Goal: Task Accomplishment & Management: Use online tool/utility

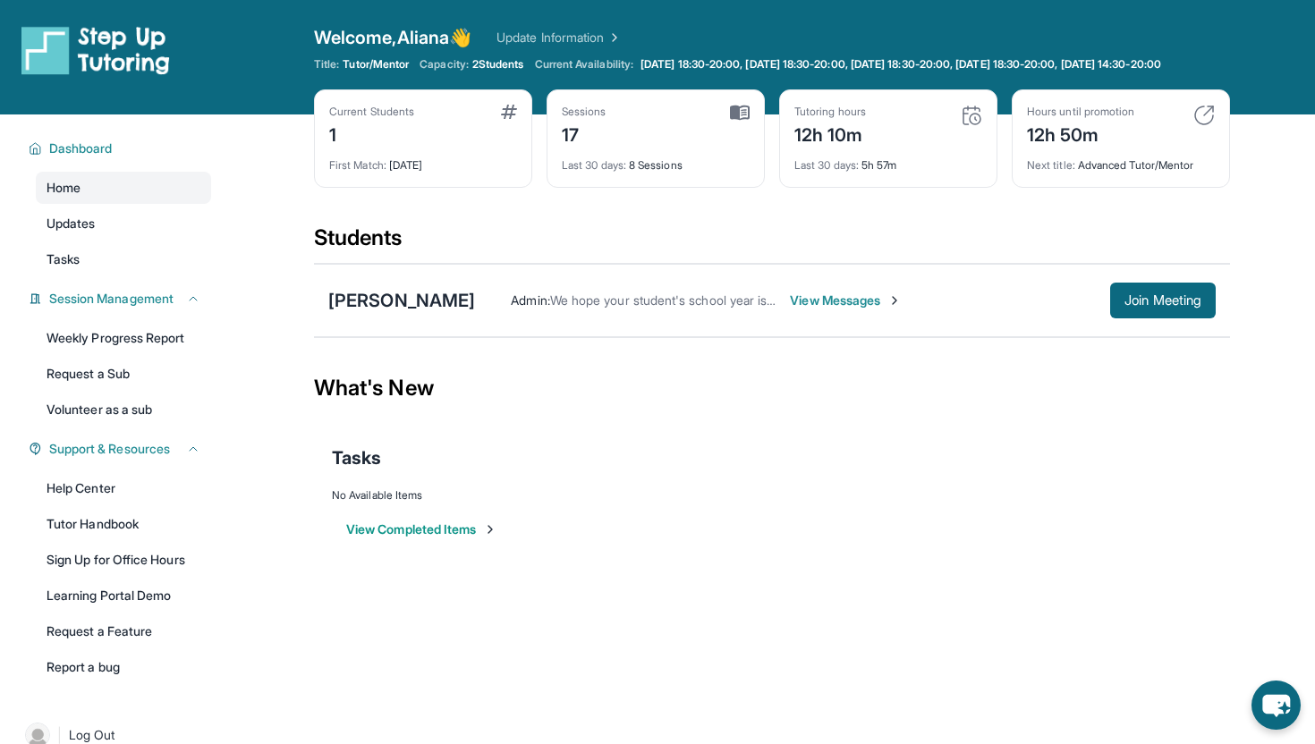
scroll to position [47, 0]
click at [1125, 306] on span "Join Meeting" at bounding box center [1163, 300] width 77 height 11
